Goal: Task Accomplishment & Management: Manage account settings

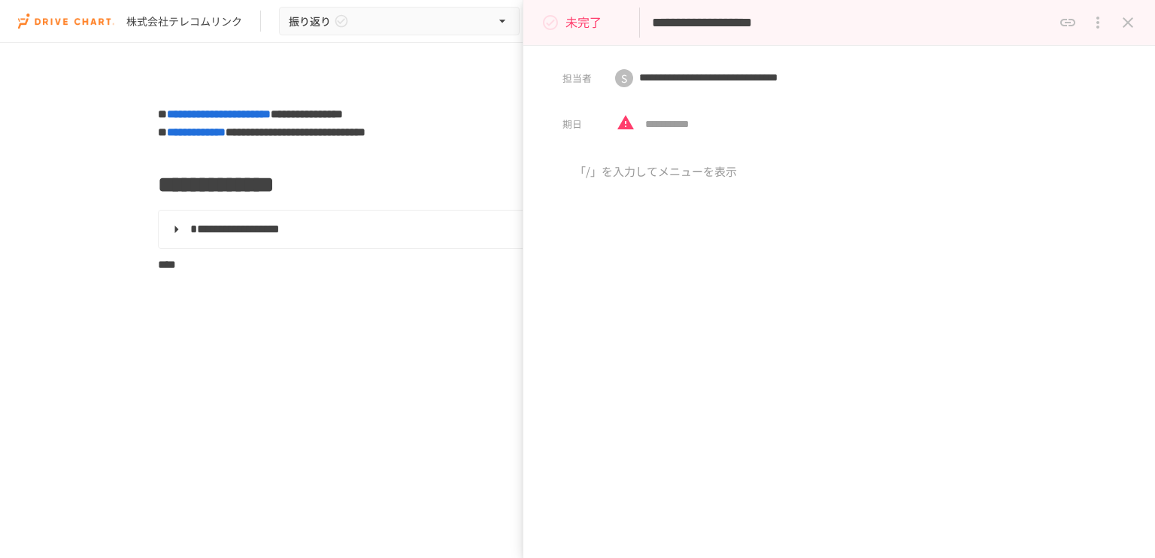
click at [1128, 22] on icon "close drawer" at bounding box center [1128, 22] width 11 height 11
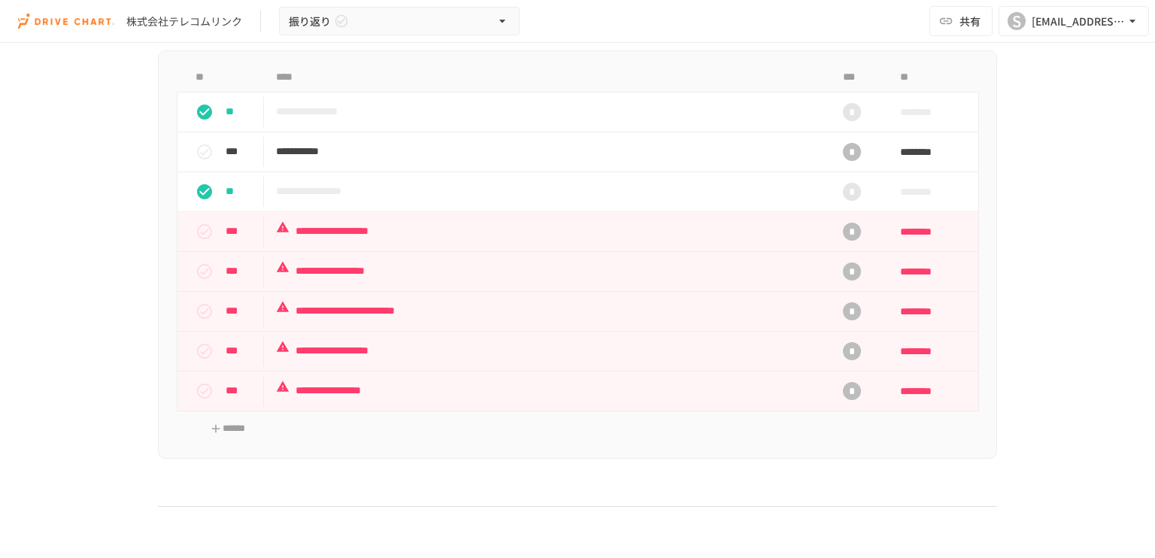
scroll to position [773, 0]
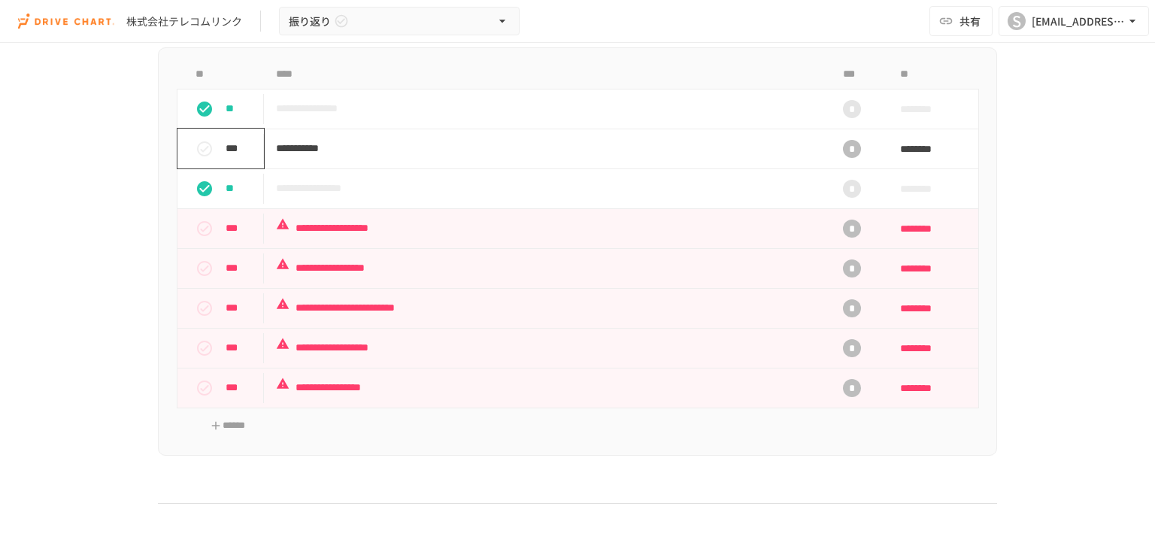
click at [202, 151] on icon "status" at bounding box center [205, 149] width 18 height 18
click at [197, 228] on icon "status" at bounding box center [204, 228] width 15 height 15
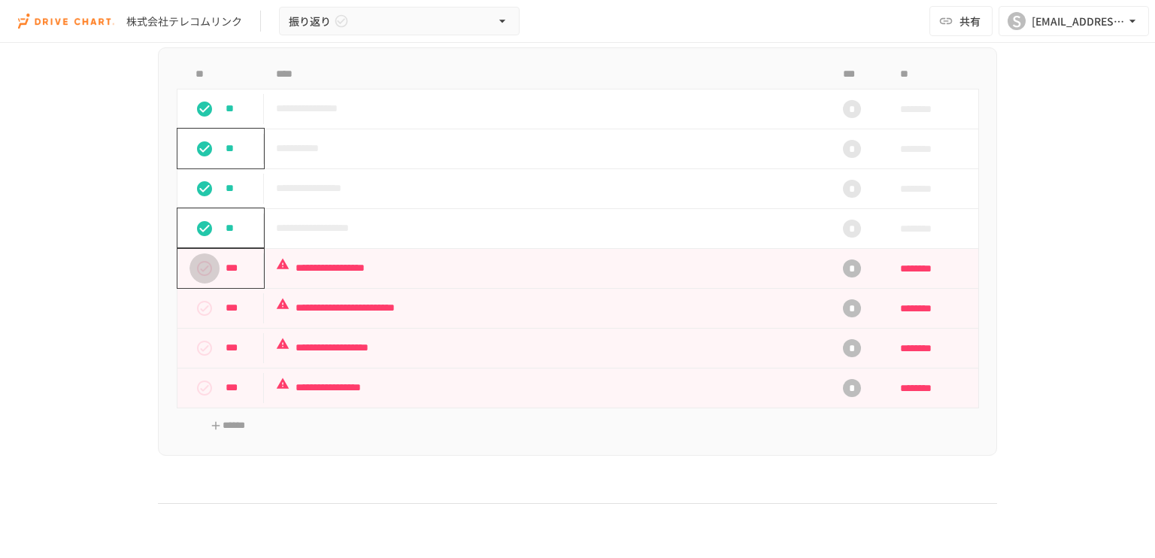
click at [196, 263] on icon "status" at bounding box center [205, 268] width 18 height 18
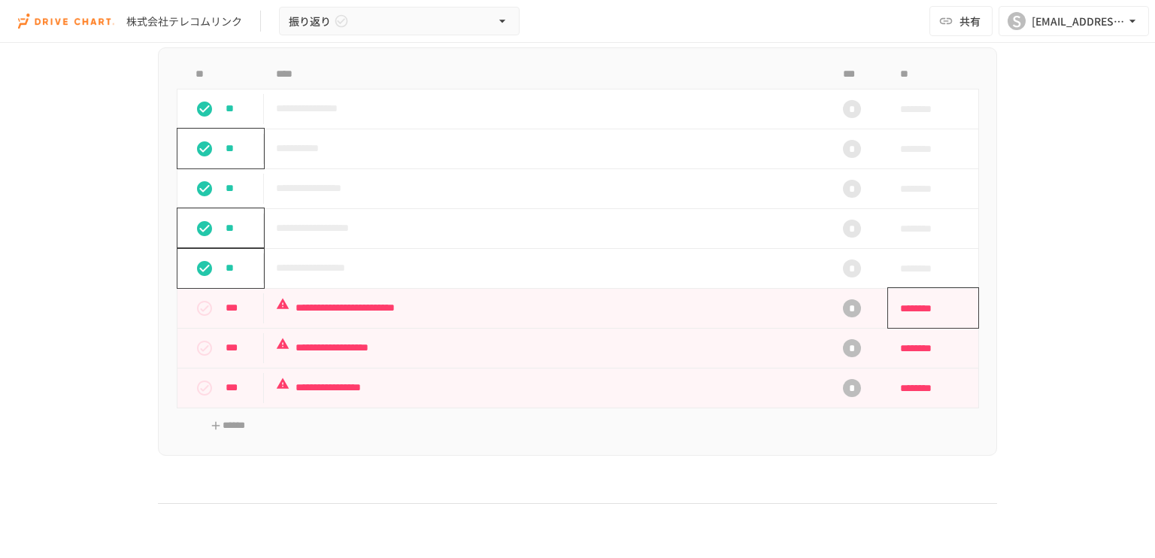
click at [927, 304] on span "********" at bounding box center [928, 308] width 56 height 30
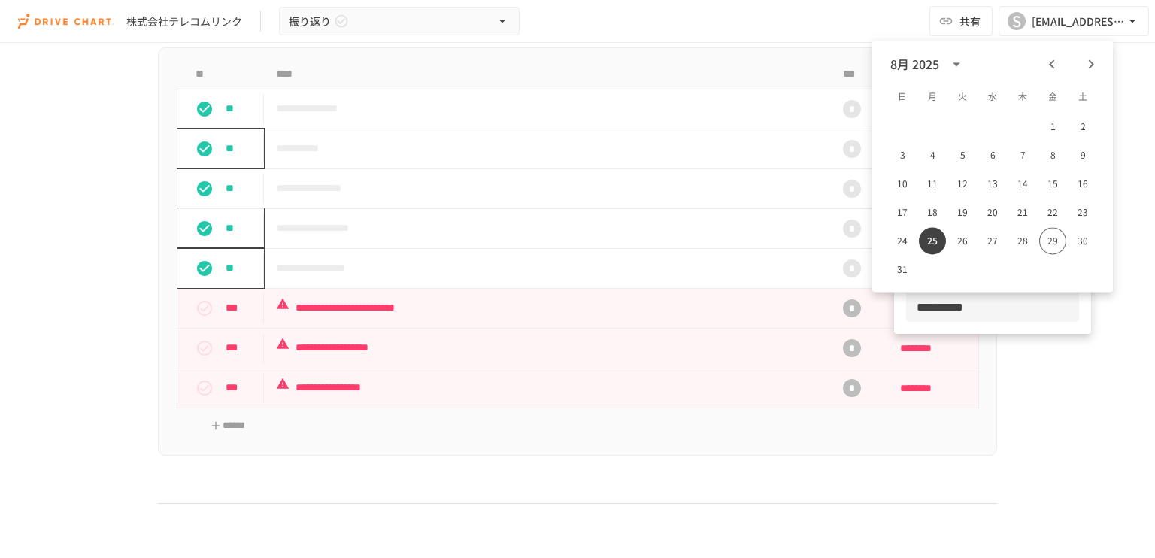
click at [1093, 65] on icon "Next month" at bounding box center [1091, 64] width 18 height 18
click at [931, 247] on button "29" at bounding box center [932, 240] width 27 height 27
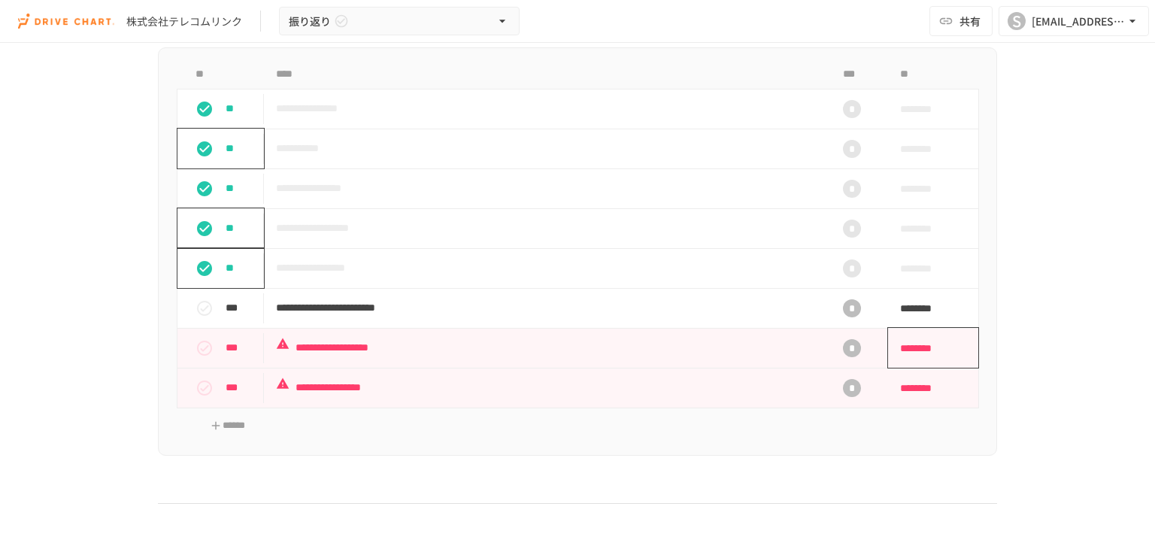
click at [929, 339] on span "********" at bounding box center [928, 348] width 56 height 30
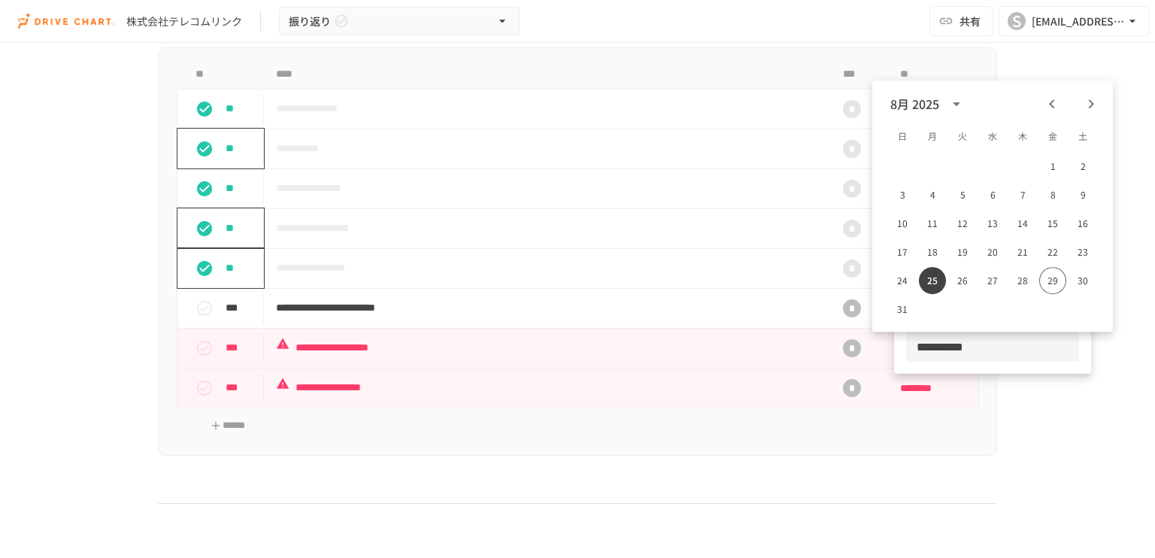
click at [1090, 100] on icon "Next month" at bounding box center [1091, 103] width 5 height 9
click at [932, 279] on button "29" at bounding box center [932, 280] width 27 height 27
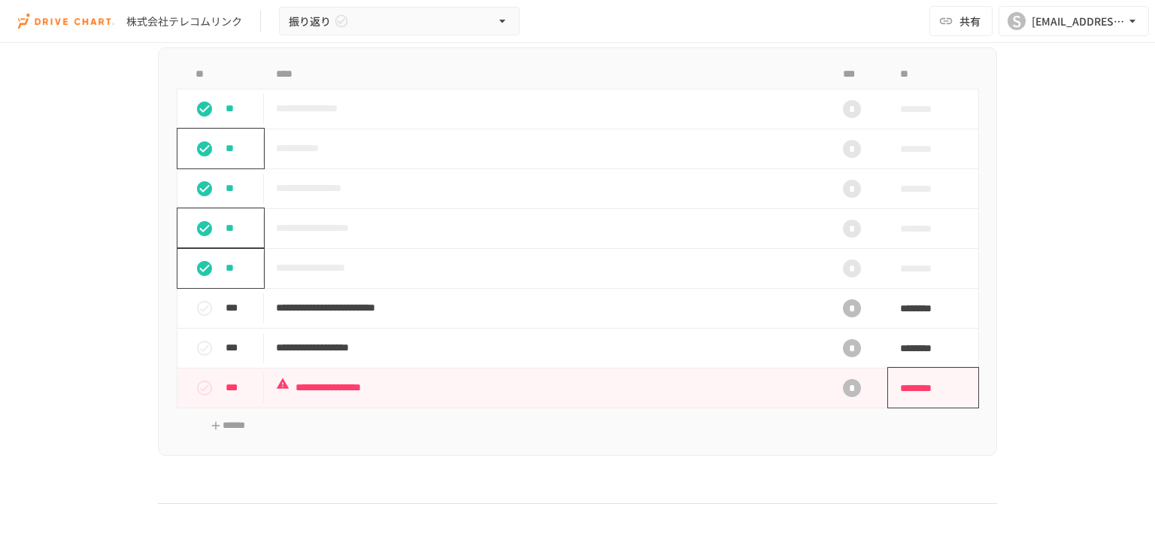
click at [923, 385] on span "********" at bounding box center [928, 388] width 56 height 30
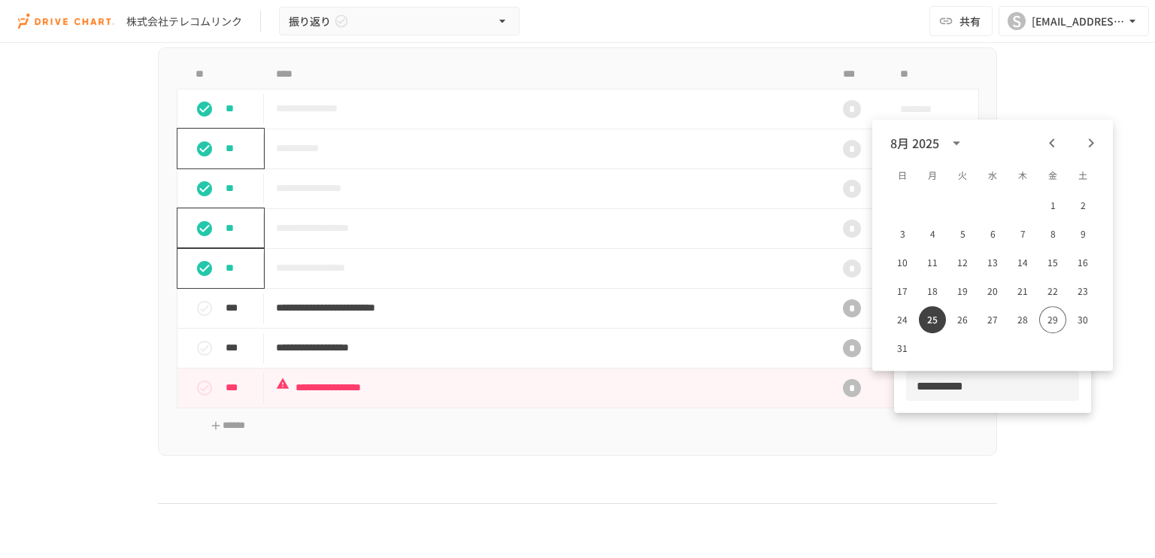
click at [196, 390] on div at bounding box center [577, 279] width 1155 height 558
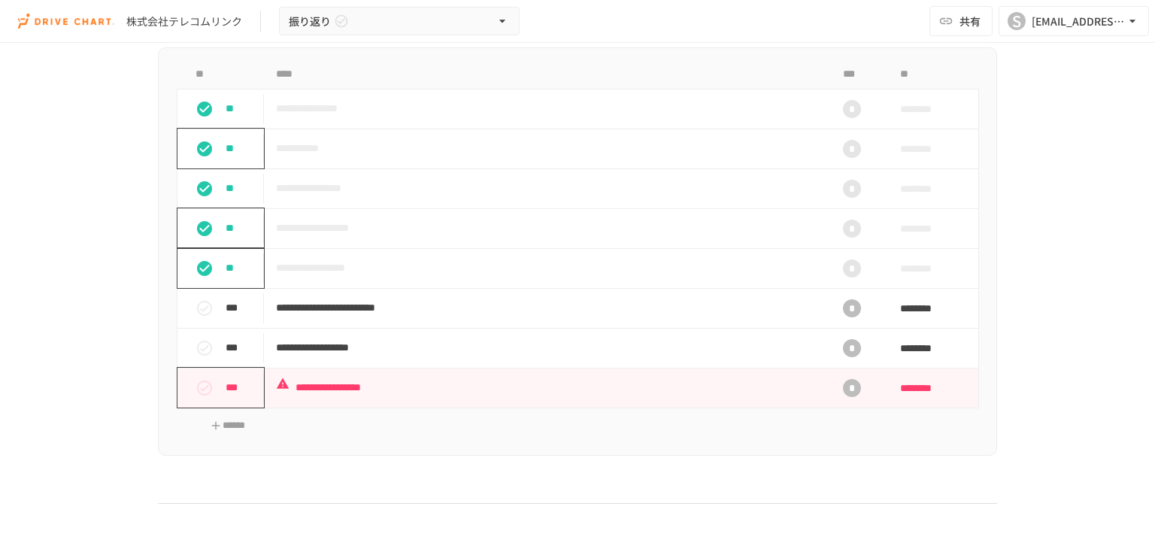
click at [199, 387] on icon "status" at bounding box center [204, 387] width 15 height 15
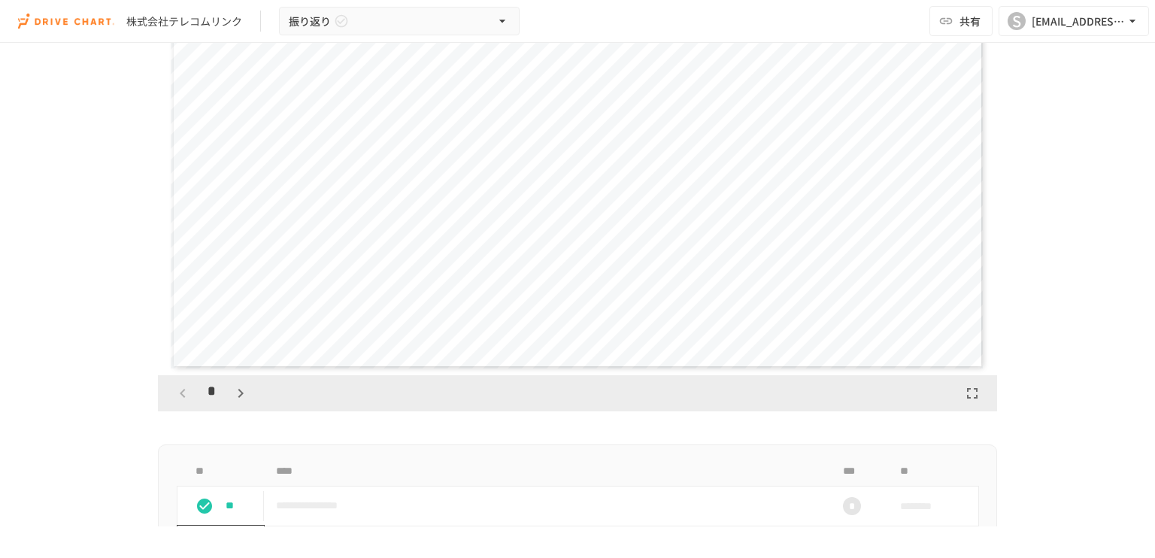
scroll to position [390, 0]
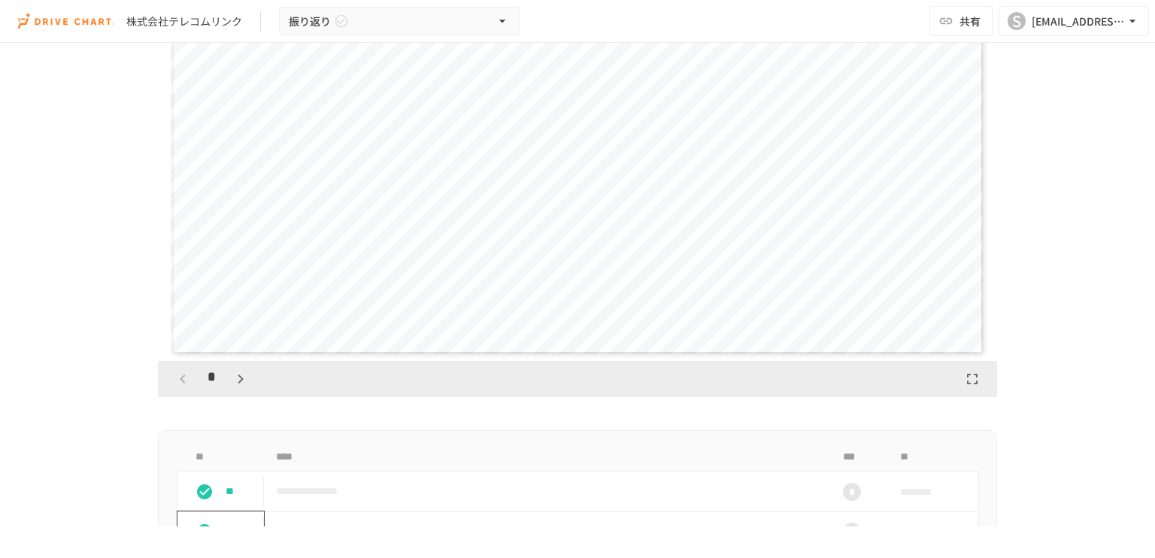
click at [232, 379] on icon "button" at bounding box center [241, 379] width 18 height 18
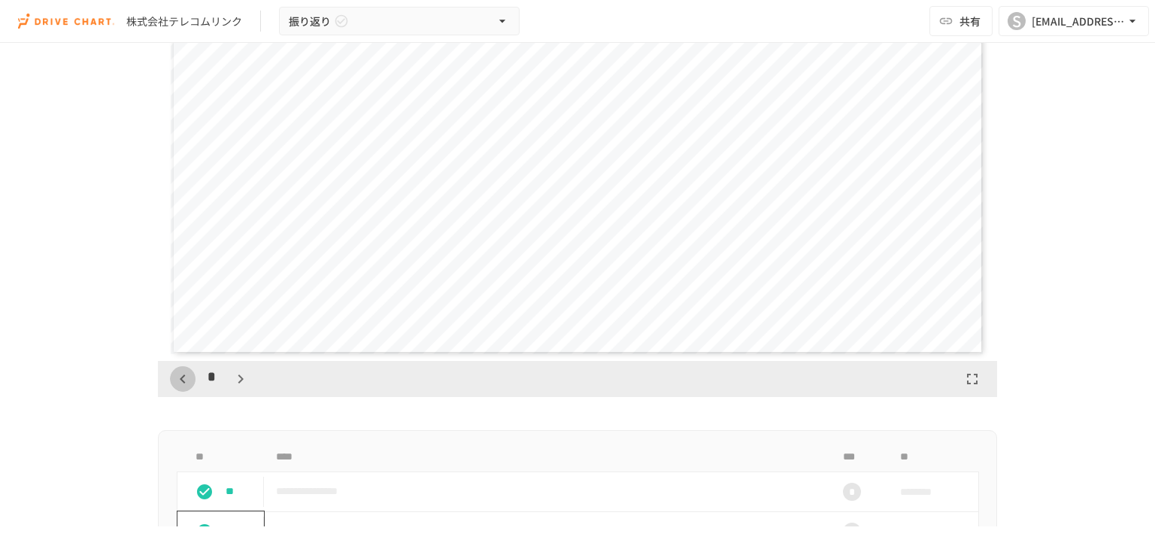
click at [178, 379] on icon "button" at bounding box center [183, 379] width 18 height 18
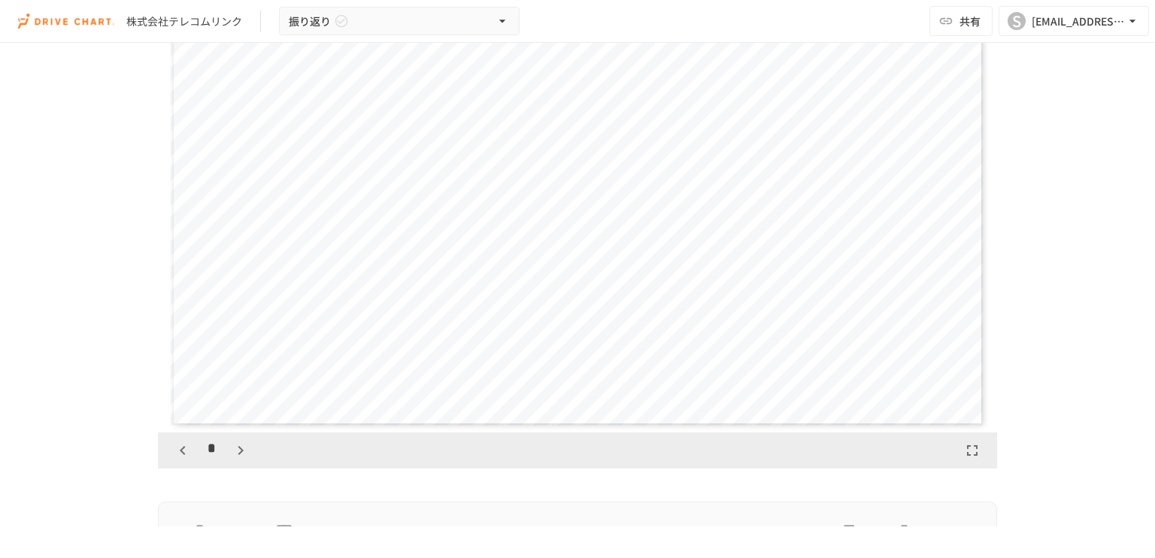
scroll to position [315, 0]
click at [237, 456] on icon "button" at bounding box center [241, 454] width 18 height 18
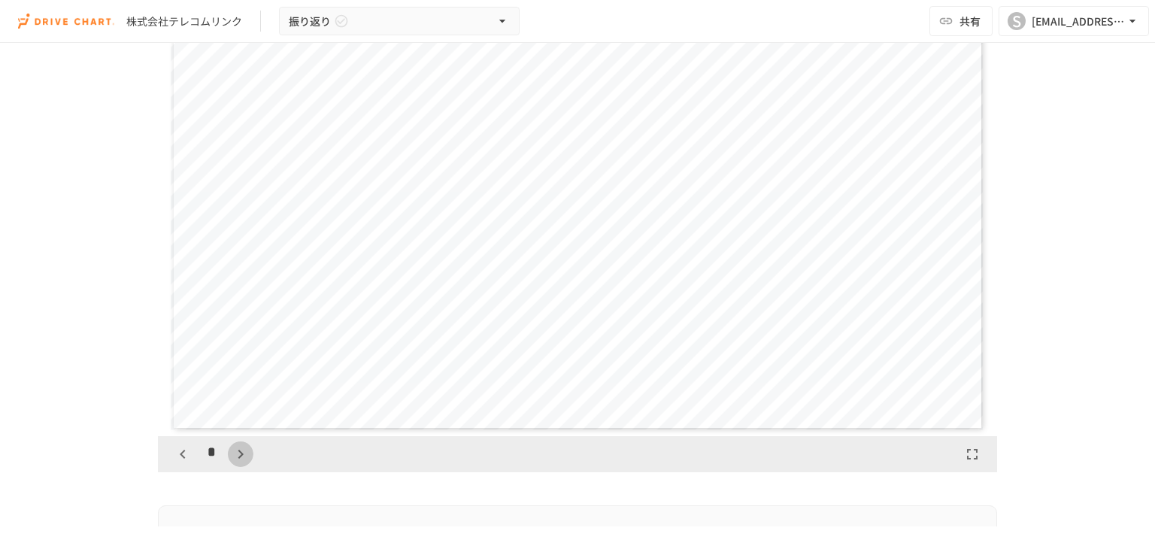
click at [237, 456] on icon "button" at bounding box center [241, 454] width 18 height 18
click at [239, 456] on icon "button" at bounding box center [248, 454] width 18 height 18
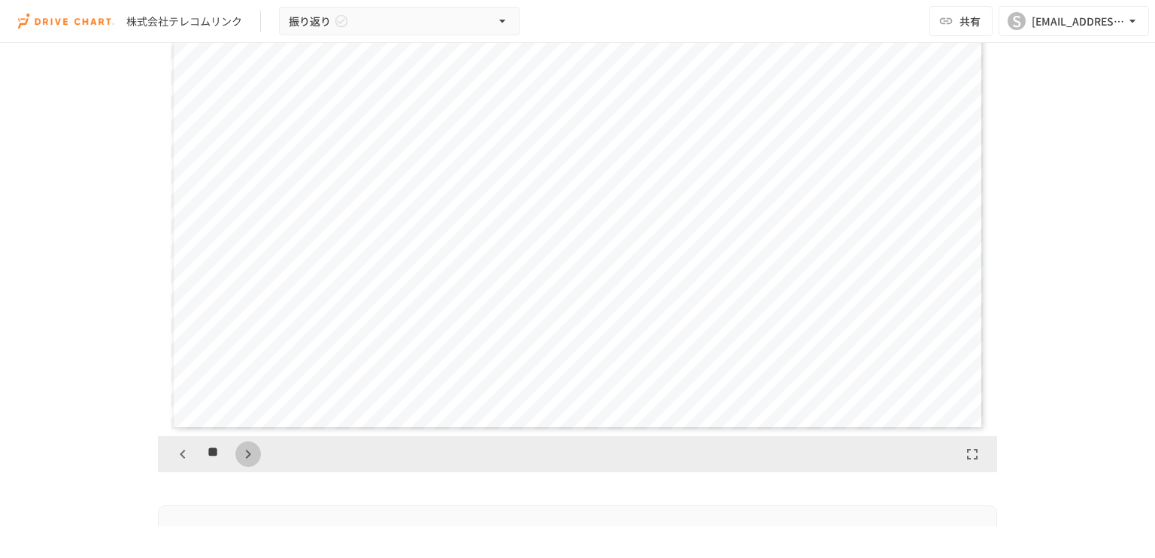
click at [239, 456] on icon "button" at bounding box center [248, 454] width 18 height 18
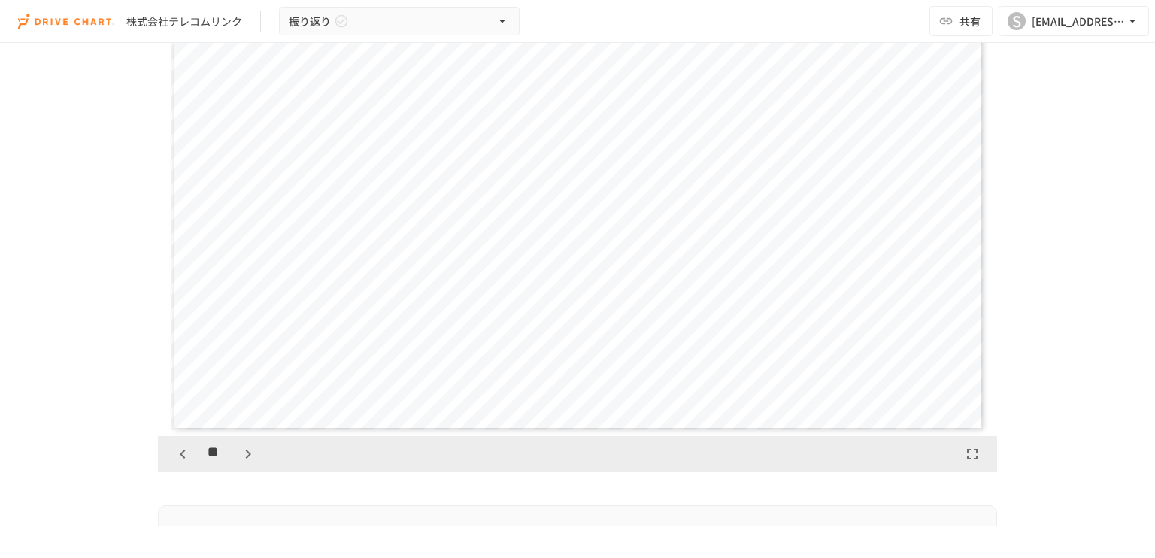
click at [239, 456] on icon "button" at bounding box center [248, 454] width 18 height 18
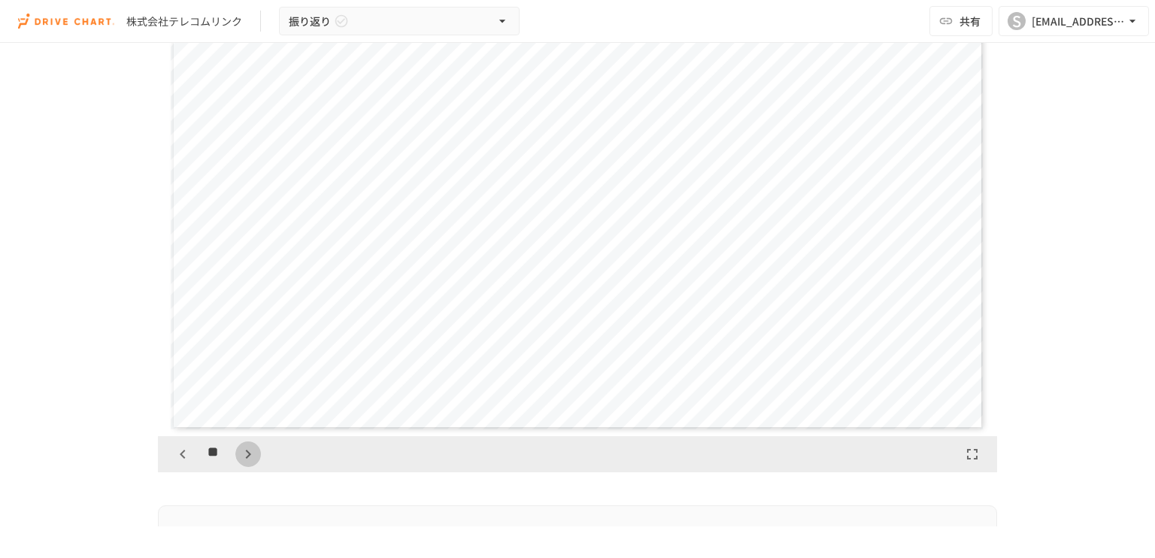
click at [239, 456] on icon "button" at bounding box center [248, 454] width 18 height 18
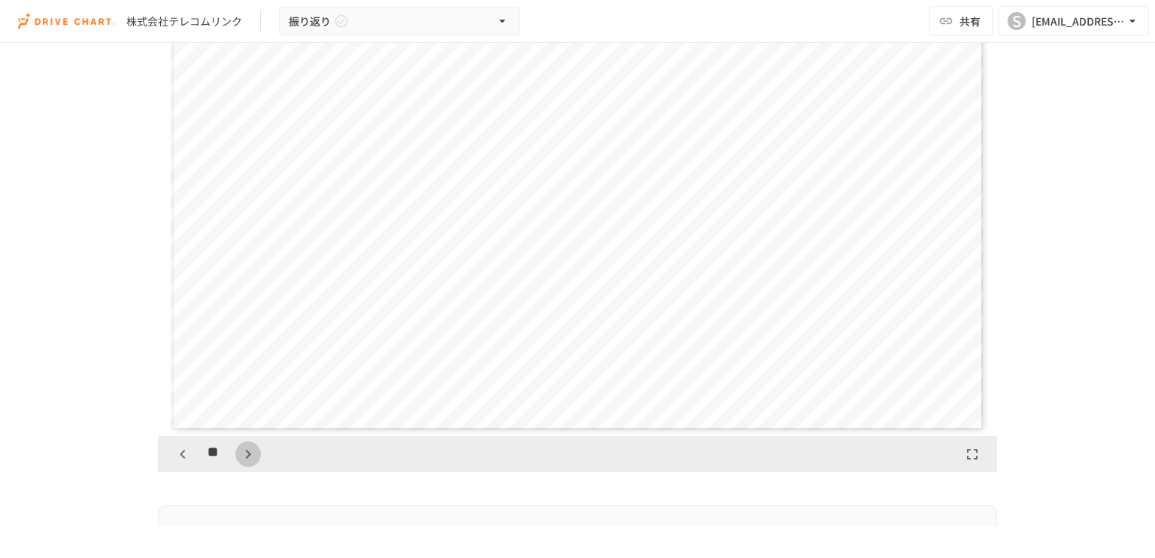
click at [239, 456] on icon "button" at bounding box center [248, 454] width 18 height 18
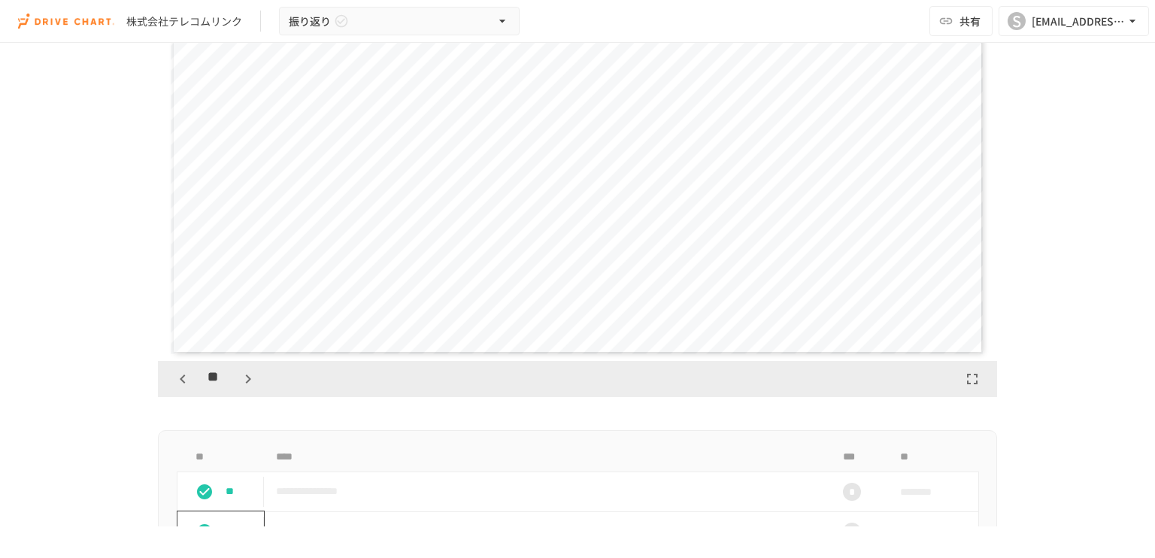
click at [244, 387] on icon "button" at bounding box center [248, 379] width 18 height 18
click at [242, 385] on div "**" at bounding box center [215, 379] width 91 height 26
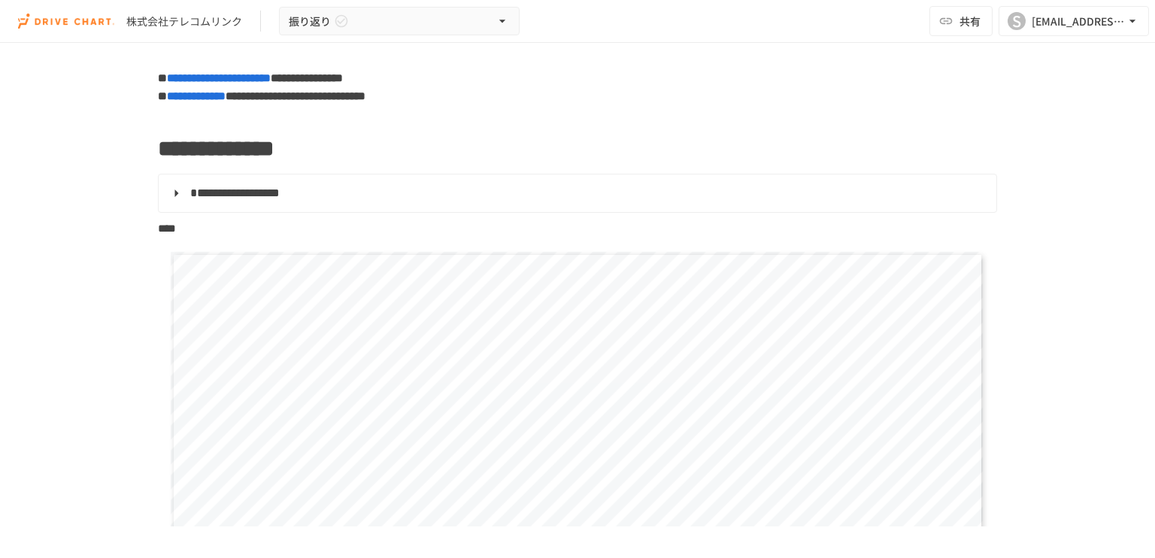
scroll to position [0, 0]
